Goal: Book appointment/travel/reservation

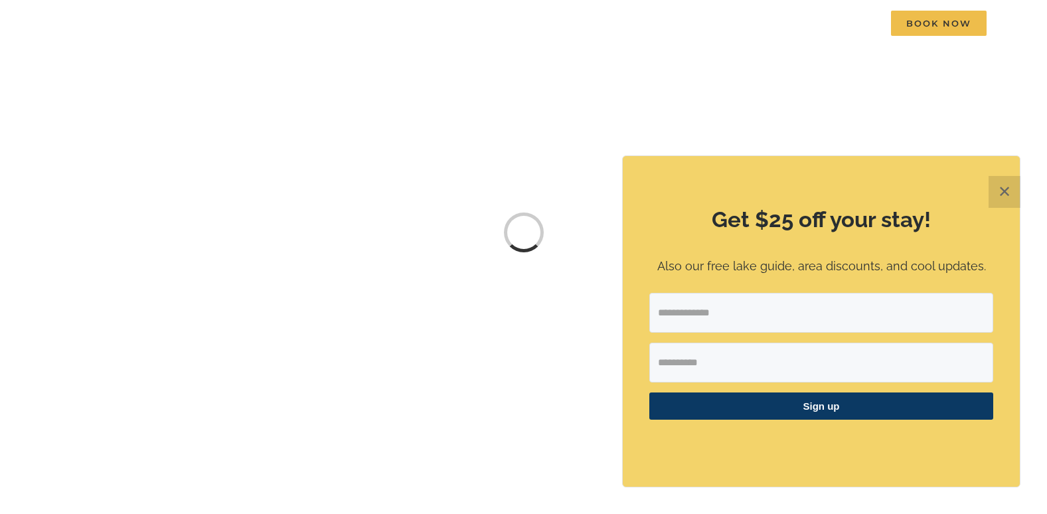
click at [1009, 191] on button "✕" at bounding box center [1005, 192] width 32 height 32
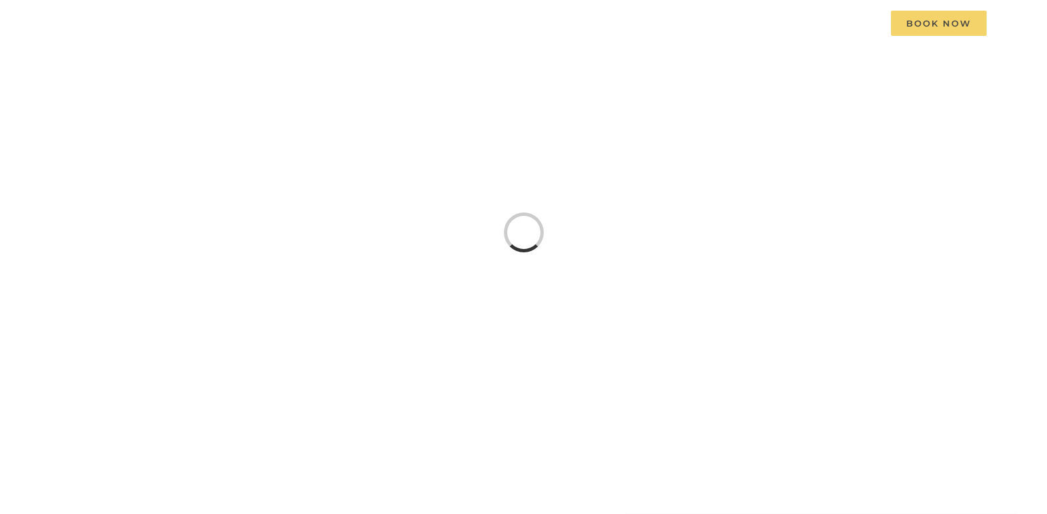
click at [927, 28] on span "Book Now" at bounding box center [939, 23] width 96 height 25
